Goal: Information Seeking & Learning: Learn about a topic

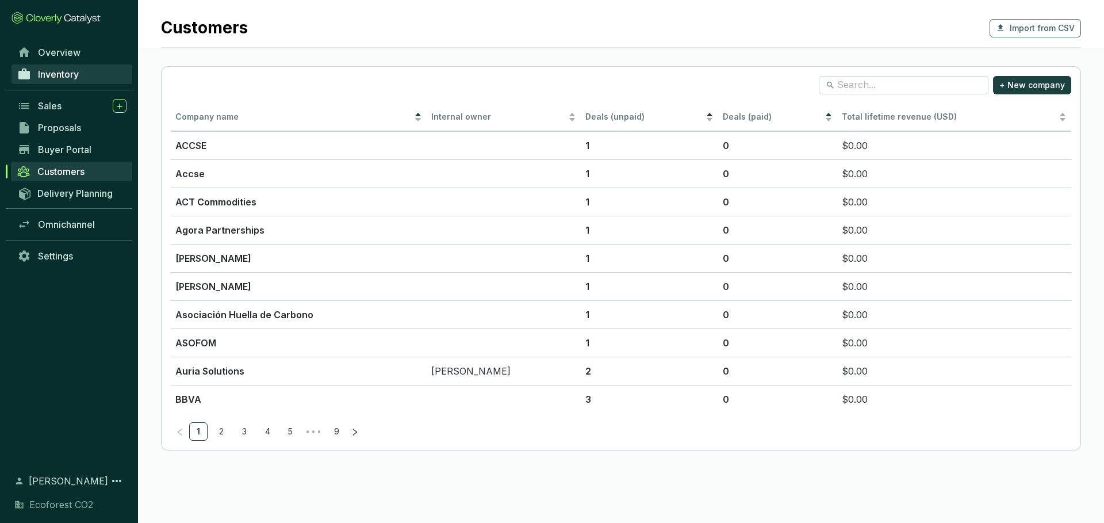
click at [84, 75] on link "Inventory" at bounding box center [72, 74] width 121 height 20
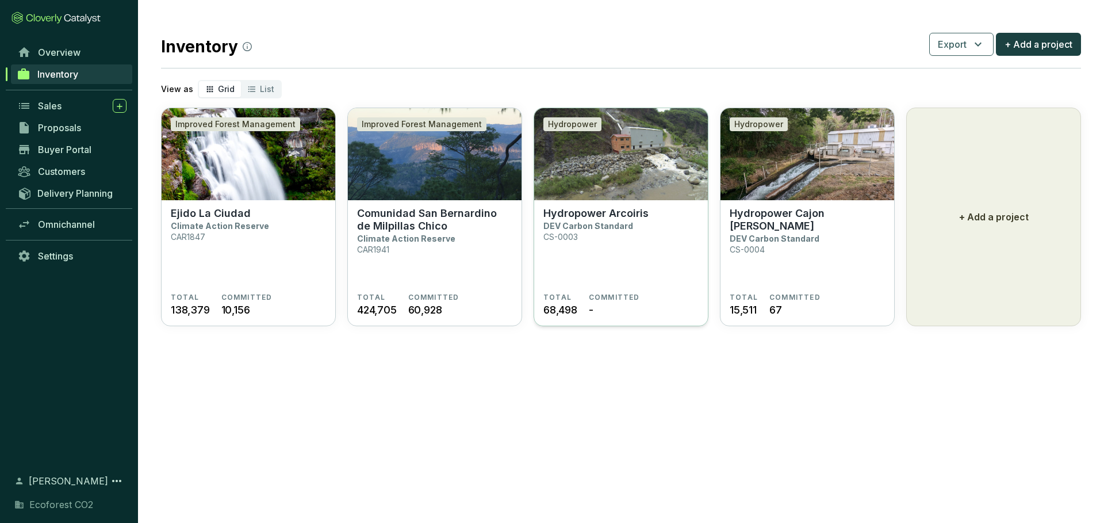
click at [615, 223] on p "DEV Carbon Standard" at bounding box center [589, 226] width 90 height 10
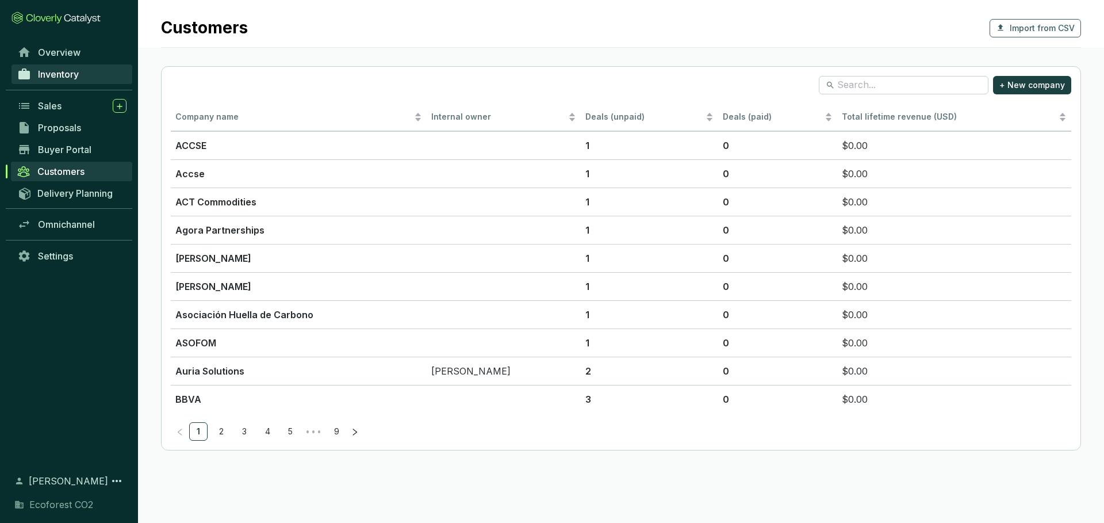
click at [82, 77] on link "Inventory" at bounding box center [72, 74] width 121 height 20
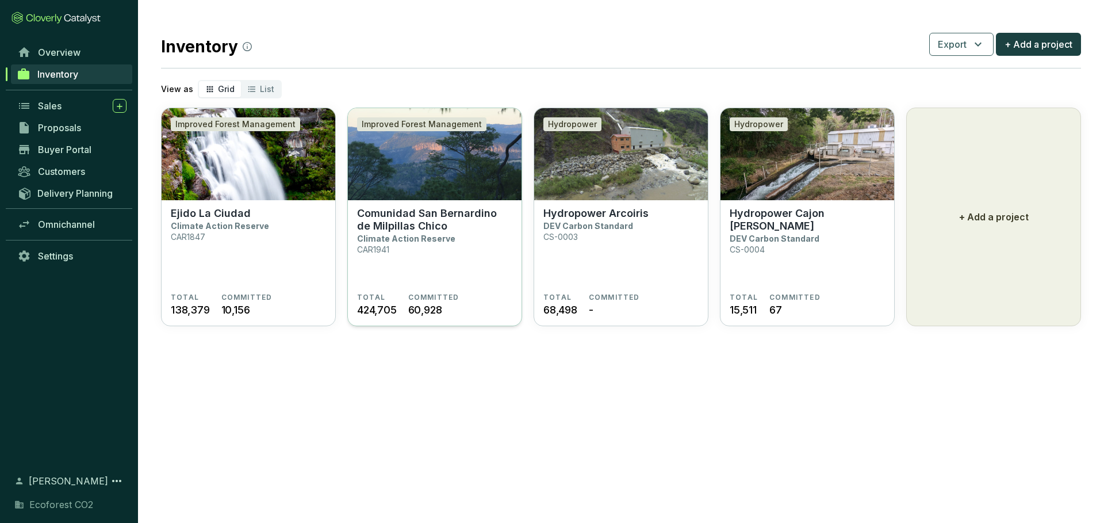
click at [449, 240] on section "Comunidad San Bernardino de Milpillas Chico Climate Action Reserve CAR1941" at bounding box center [434, 250] width 155 height 86
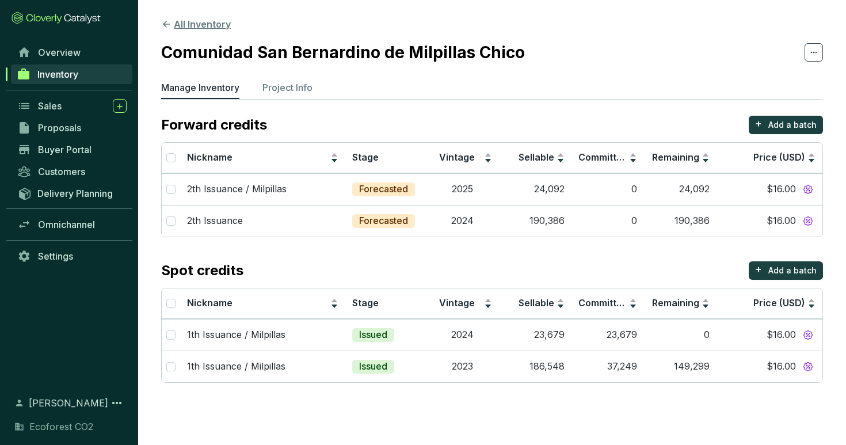
click at [163, 23] on icon at bounding box center [166, 24] width 10 height 10
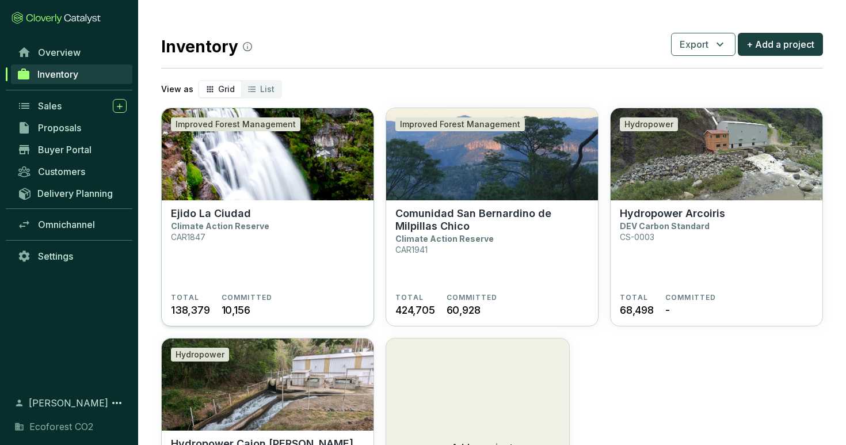
click at [293, 241] on section "Ejido La Ciudad Climate Action Reserve CAR1847" at bounding box center [267, 250] width 193 height 86
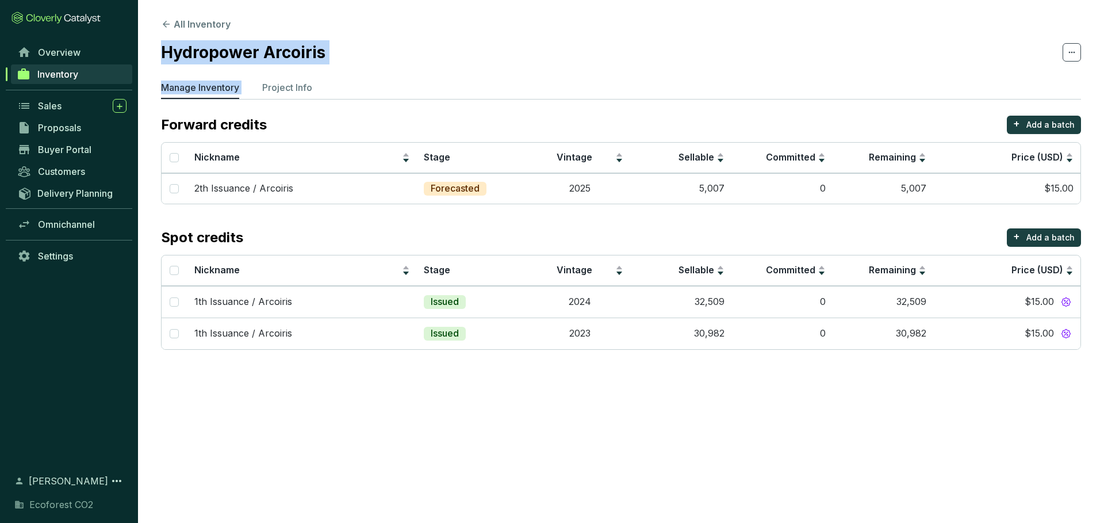
drag, startPoint x: 334, startPoint y: 65, endPoint x: 156, endPoint y: 60, distance: 177.8
click at [156, 60] on section "All Inventory Hydropower Arcoiris Manage Inventory Project Info Forward credits…" at bounding box center [621, 186] width 966 height 373
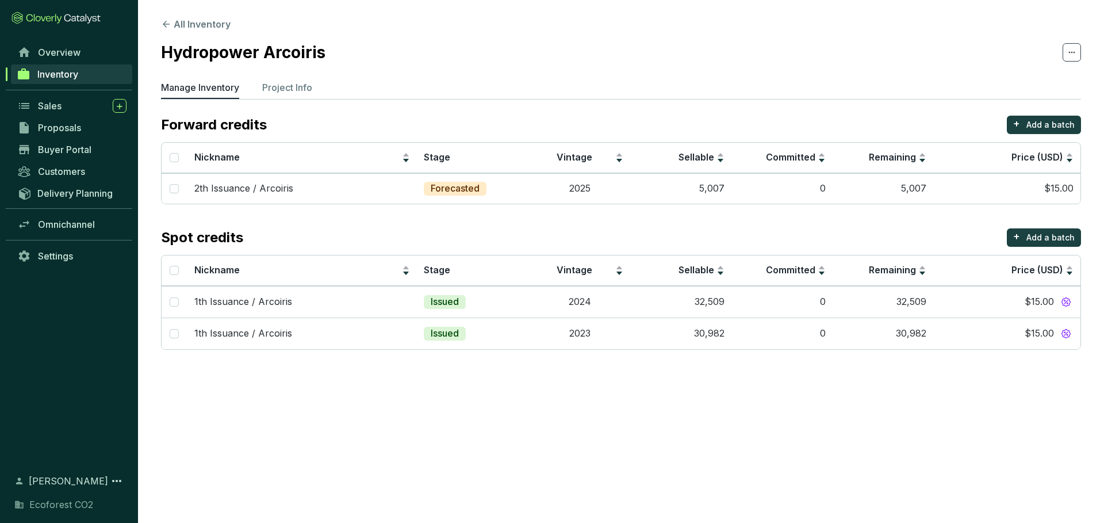
click at [377, 52] on section "Hydropower Arcoiris" at bounding box center [621, 52] width 920 height 24
drag, startPoint x: 327, startPoint y: 52, endPoint x: 154, endPoint y: 46, distance: 172.7
click at [154, 46] on section "All Inventory Hydropower Arcoiris Manage Inventory Project Info Forward credits…" at bounding box center [621, 186] width 966 height 373
copy h2 "Hydropower Arcoiris"
click at [184, 24] on button "All Inventory" at bounding box center [196, 24] width 70 height 14
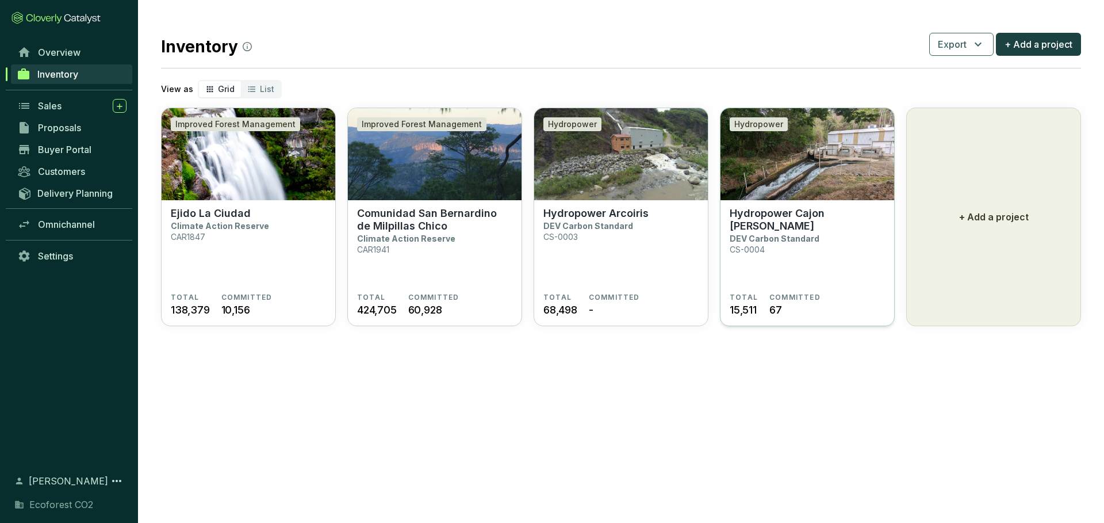
click at [764, 211] on p "Hydropower Cajon de Peña" at bounding box center [807, 219] width 155 height 25
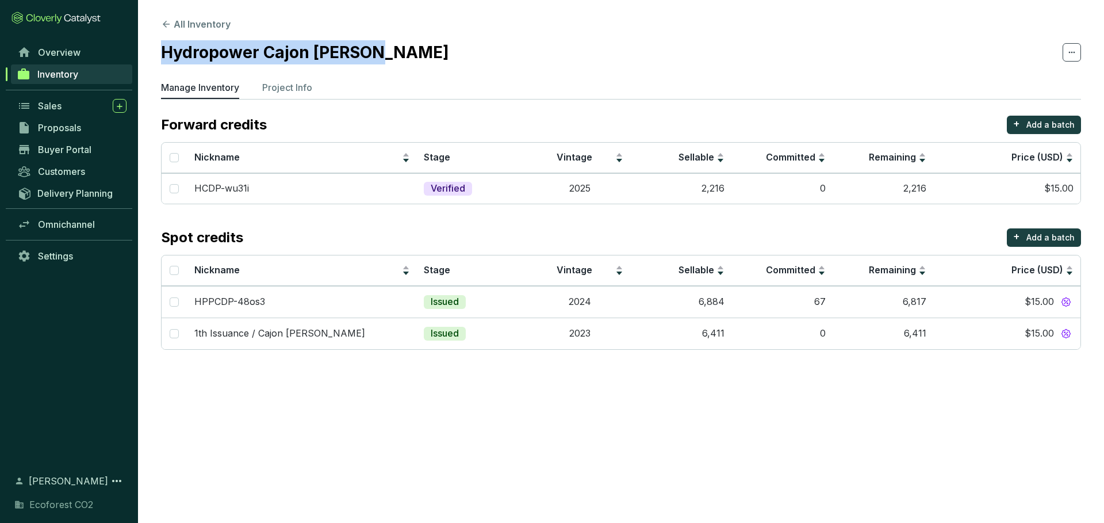
drag, startPoint x: 381, startPoint y: 59, endPoint x: 160, endPoint y: 52, distance: 221.6
click at [160, 52] on section "All Inventory Hydropower Cajon de Peña Manage Inventory Project Info Forward cr…" at bounding box center [621, 186] width 966 height 373
copy h2 "Hydropower Cajon [PERSON_NAME]"
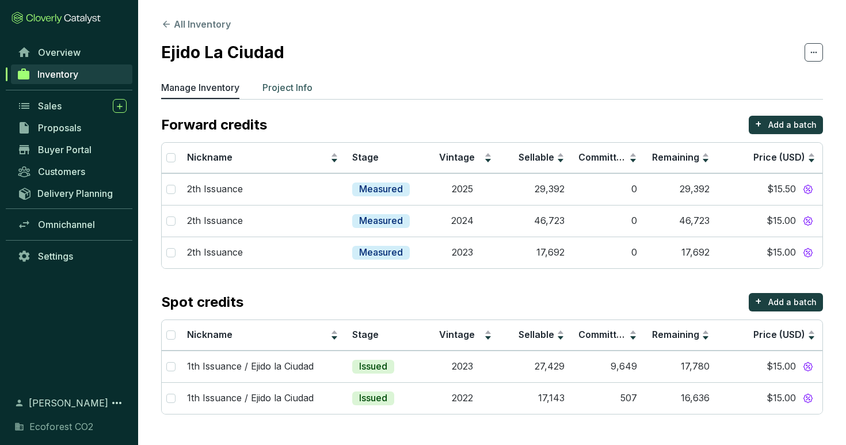
click at [269, 82] on p "Project Info" at bounding box center [287, 88] width 50 height 14
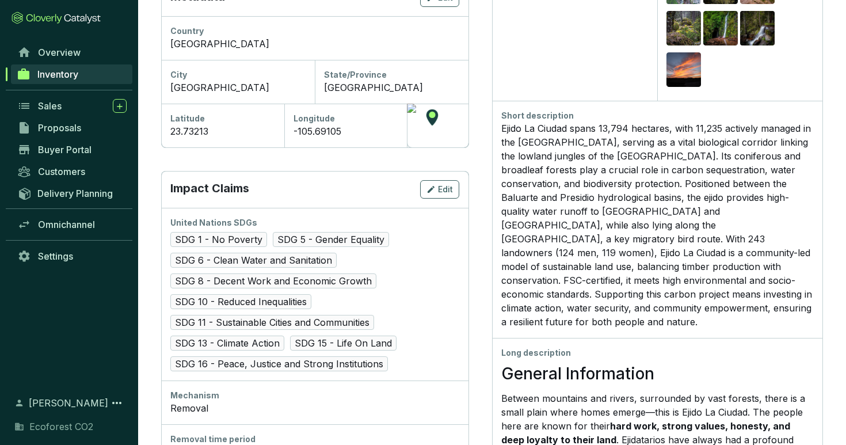
scroll to position [403, 0]
